Goal: Task Accomplishment & Management: Use online tool/utility

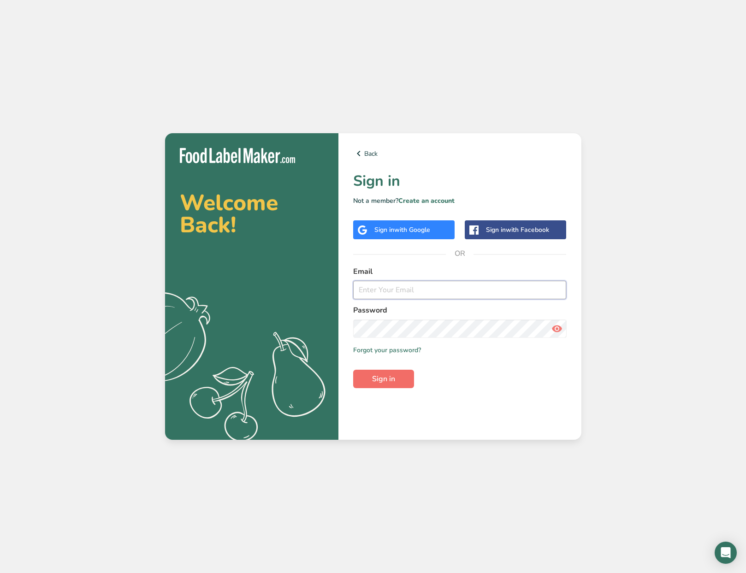
type input "[PERSON_NAME][EMAIL_ADDRESS][DOMAIN_NAME]"
click at [398, 377] on button "Sign in" at bounding box center [383, 379] width 61 height 18
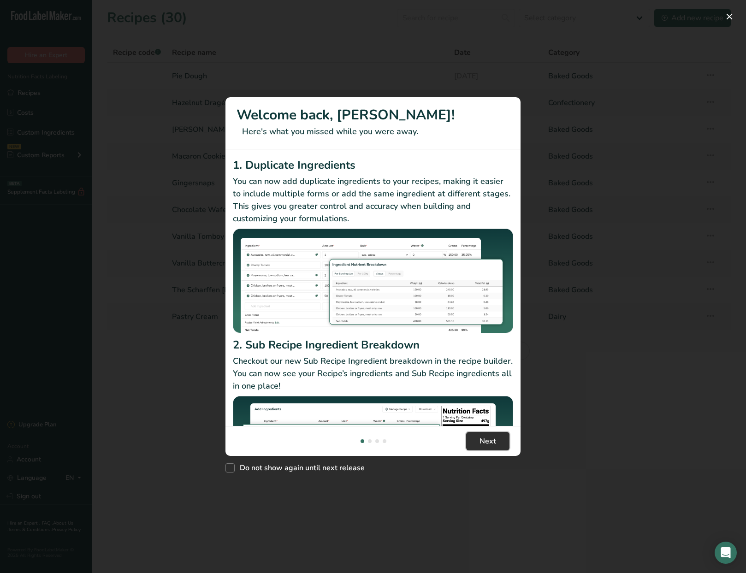
click at [481, 444] on span "Next" at bounding box center [488, 441] width 17 height 11
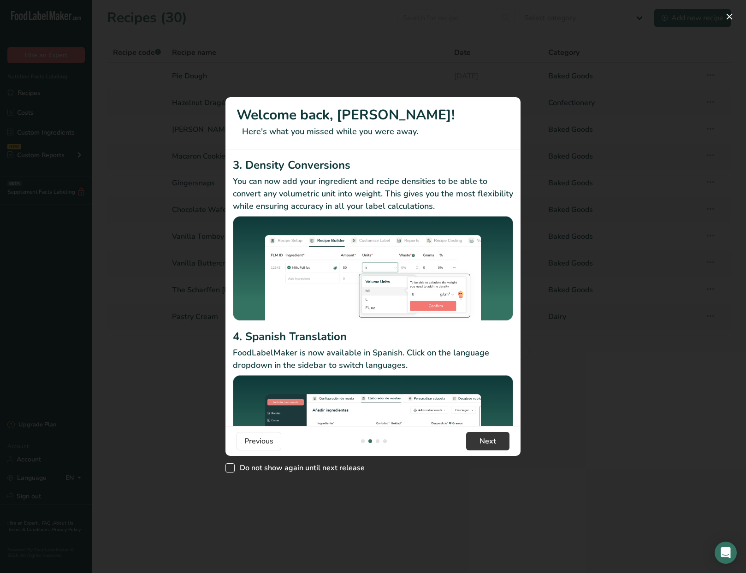
drag, startPoint x: 232, startPoint y: 468, endPoint x: 249, endPoint y: 465, distance: 16.8
click at [232, 468] on span "New Features" at bounding box center [229, 467] width 9 height 9
click at [231, 468] on input "Do not show again until next release" at bounding box center [228, 468] width 6 height 6
checkbox input "true"
click at [494, 443] on span "Next" at bounding box center [488, 441] width 17 height 11
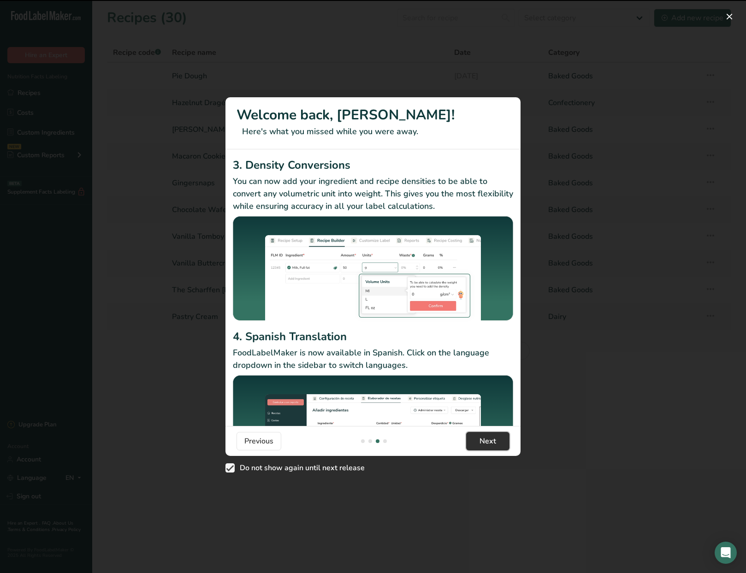
scroll to position [0, 590]
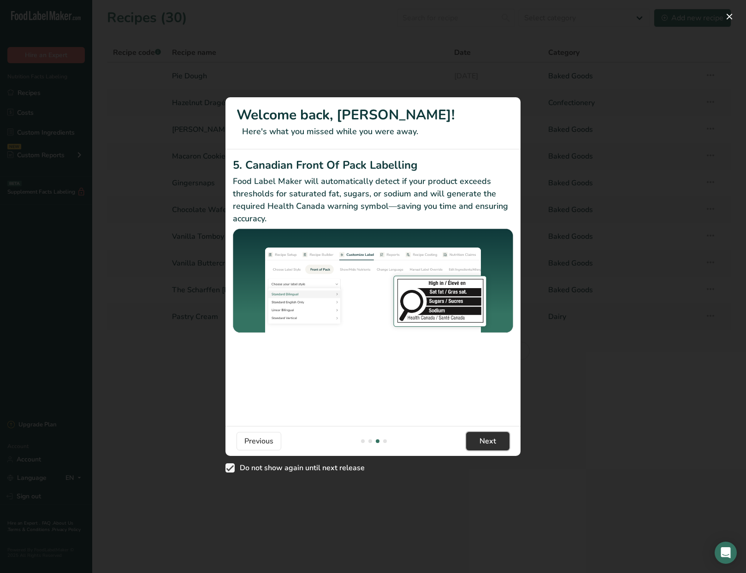
click at [491, 443] on span "Next" at bounding box center [488, 441] width 17 height 11
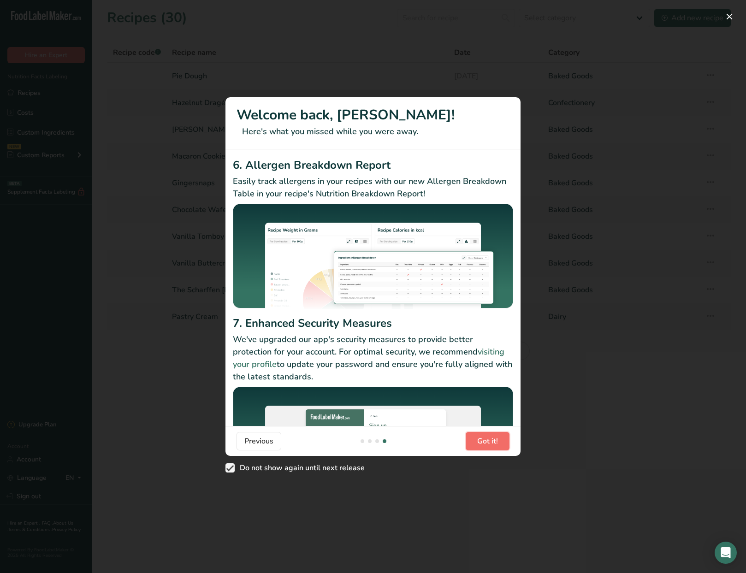
click at [491, 443] on span "Got it!" at bounding box center [487, 441] width 21 height 11
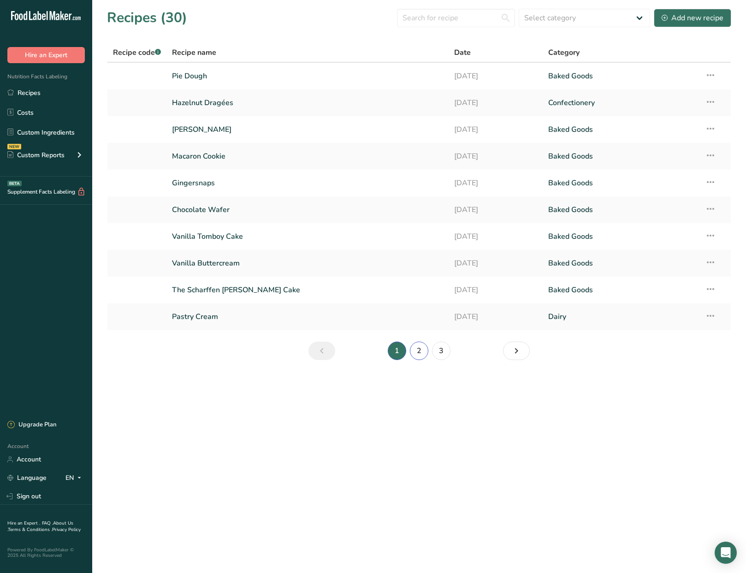
click at [417, 351] on link "2" at bounding box center [419, 351] width 18 height 18
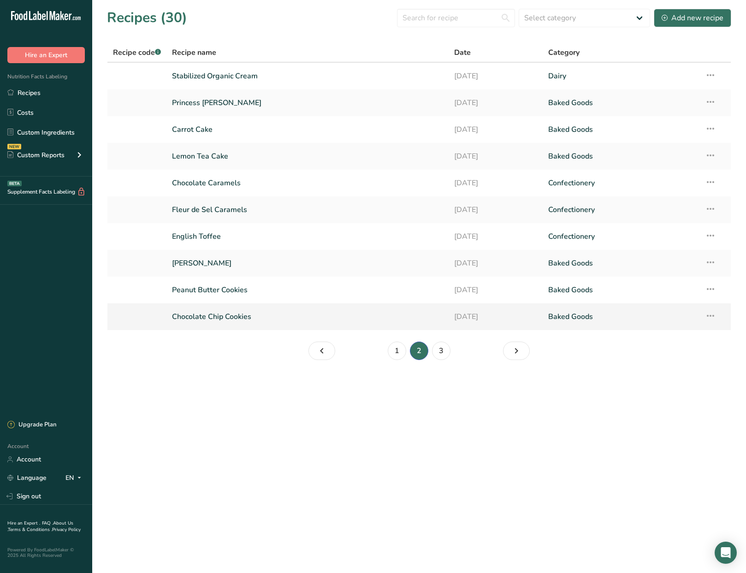
click at [237, 316] on link "Chocolate Chip Cookies" at bounding box center [307, 316] width 271 height 19
